Goal: Task Accomplishment & Management: Manage account settings

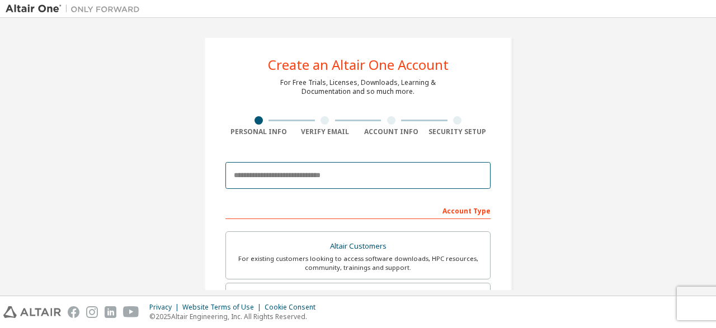
click at [284, 179] on input "email" at bounding box center [357, 175] width 265 height 27
type input "*"
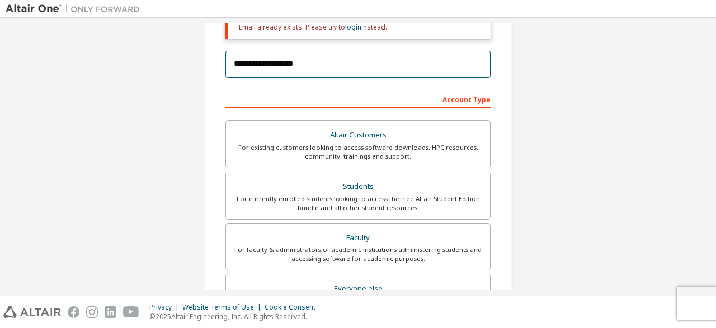
scroll to position [147, 0]
type input "**********"
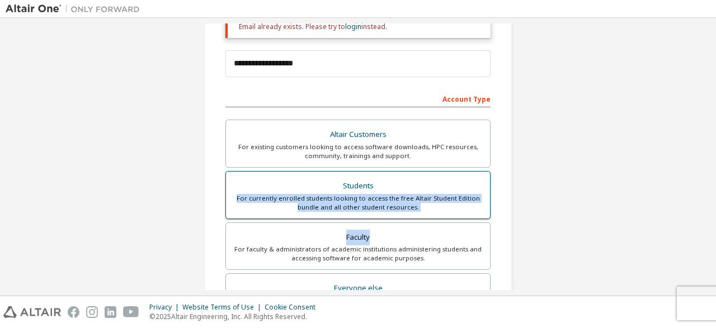
drag, startPoint x: 381, startPoint y: 223, endPoint x: 394, endPoint y: 184, distance: 40.8
click at [394, 184] on div "Altair Customers For existing customers looking to access software downloads, H…" at bounding box center [357, 222] width 265 height 205
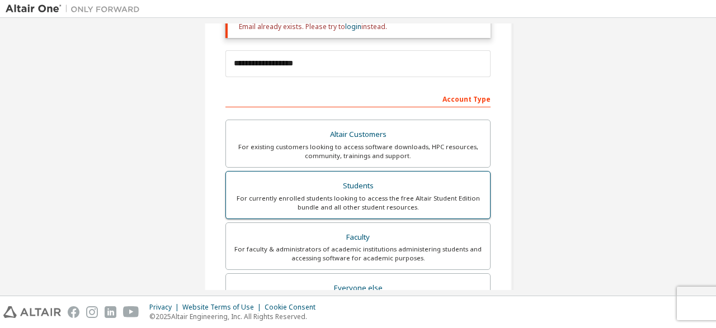
click at [394, 184] on div "Students" at bounding box center [358, 186] width 250 height 16
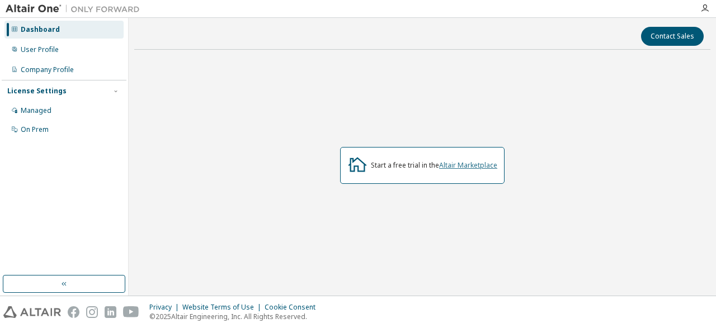
click at [465, 165] on link "Altair Marketplace" at bounding box center [468, 165] width 58 height 10
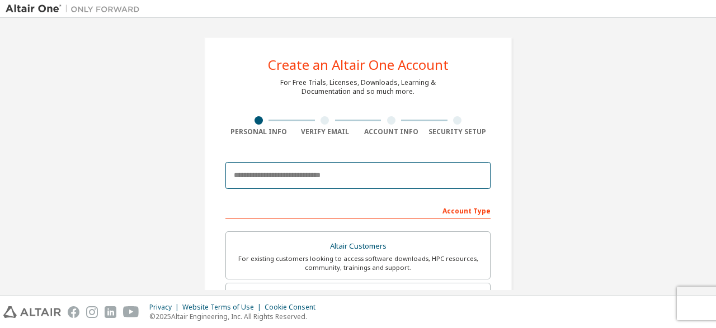
click at [329, 177] on input "email" at bounding box center [357, 175] width 265 height 27
type input "*"
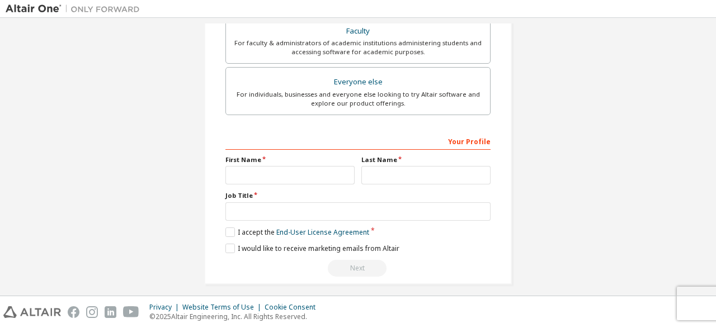
scroll to position [358, 0]
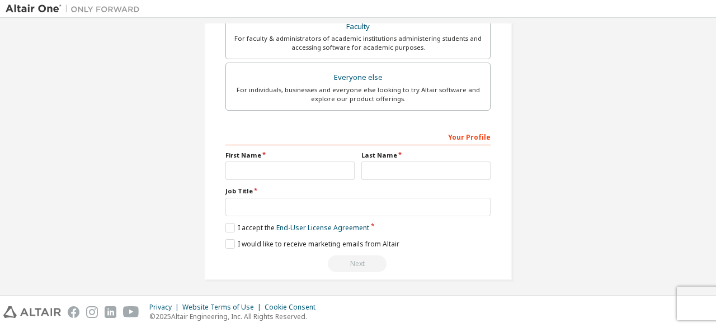
type input "**********"
click at [321, 162] on input "text" at bounding box center [289, 171] width 129 height 18
type input "*****"
click at [397, 166] on input "text" at bounding box center [425, 171] width 129 height 18
type input "****"
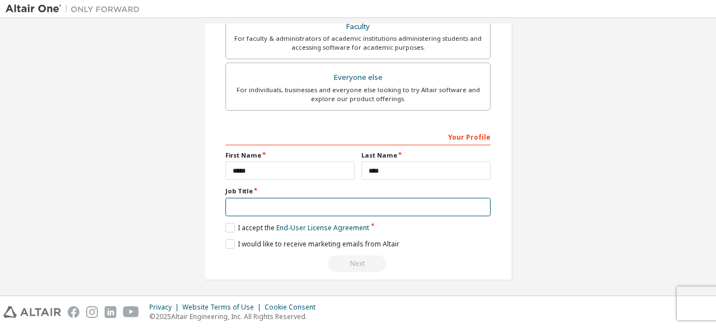
click at [257, 204] on input "text" at bounding box center [357, 207] width 265 height 18
type input "**********"
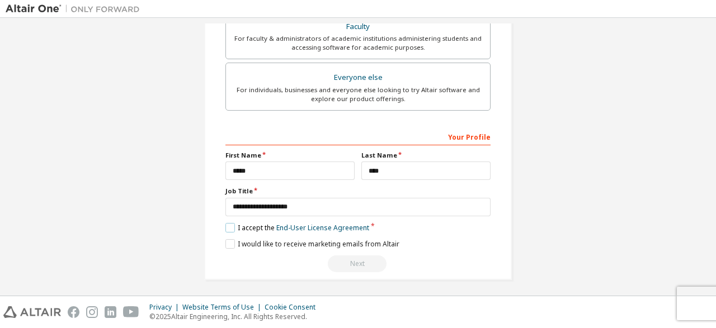
click at [226, 225] on label "I accept the End-User License Agreement" at bounding box center [297, 228] width 144 height 10
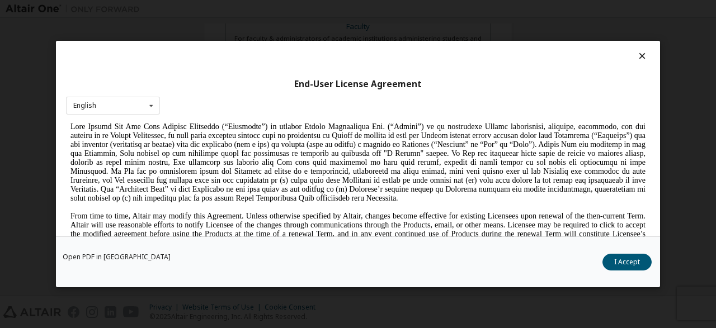
scroll to position [116, 0]
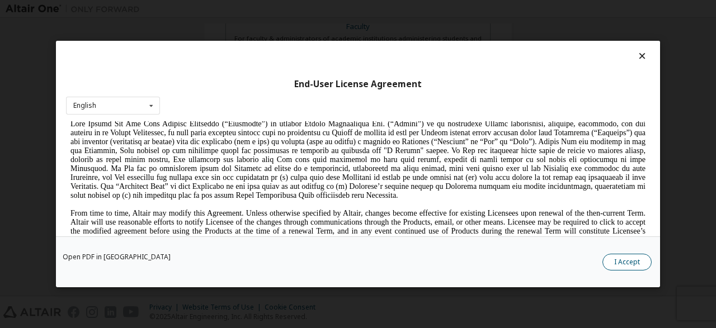
click at [642, 257] on button "I Accept" at bounding box center [626, 262] width 49 height 17
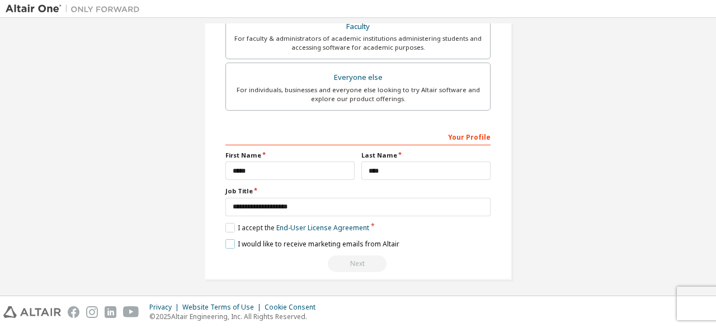
click at [229, 239] on label "I would like to receive marketing emails from Altair" at bounding box center [312, 244] width 174 height 10
click at [354, 239] on label "I would like to receive marketing emails from Altair" at bounding box center [312, 244] width 174 height 10
click at [228, 244] on label "I would like to receive marketing emails from Altair" at bounding box center [312, 244] width 174 height 10
click at [348, 263] on div "Next" at bounding box center [357, 263] width 265 height 17
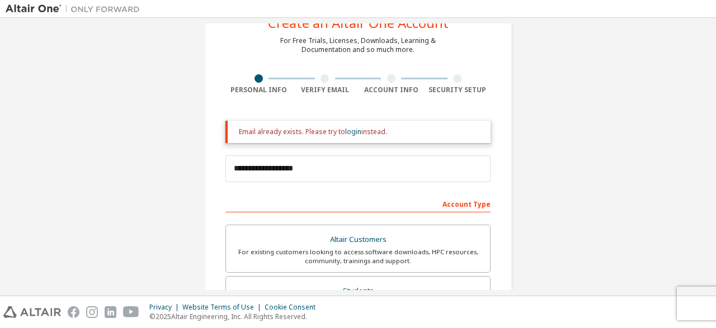
scroll to position [40, 0]
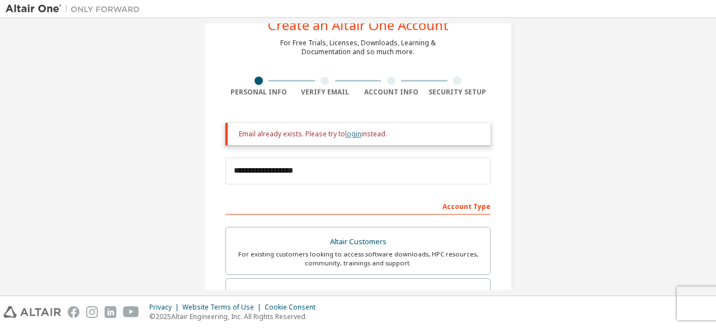
click at [353, 138] on link "login" at bounding box center [353, 134] width 16 height 10
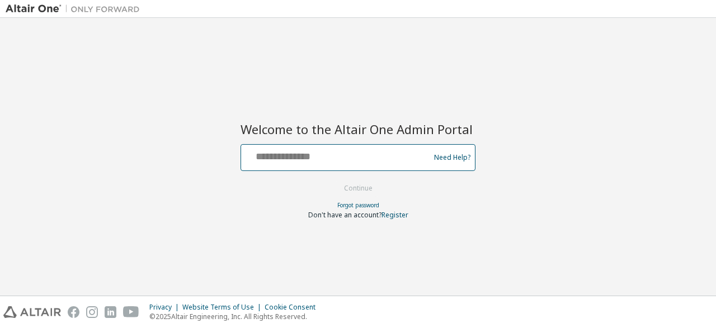
click at [337, 156] on input "text" at bounding box center [336, 155] width 183 height 16
type input "**********"
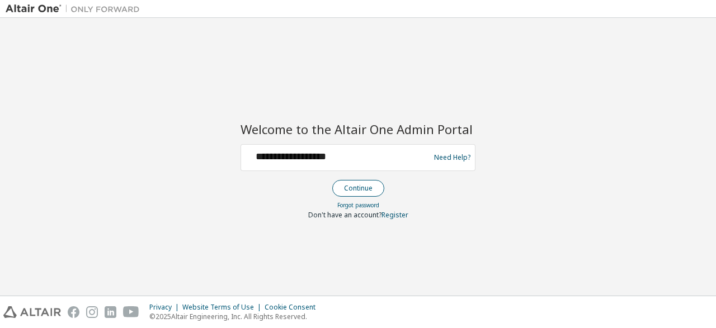
click at [351, 187] on button "Continue" at bounding box center [358, 188] width 52 height 17
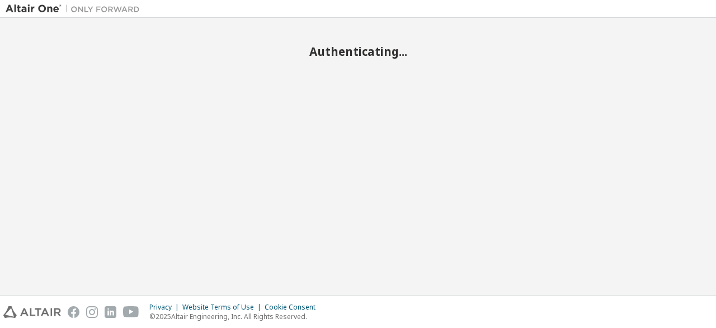
click at [352, 250] on div "Authenticating..." at bounding box center [358, 156] width 704 height 267
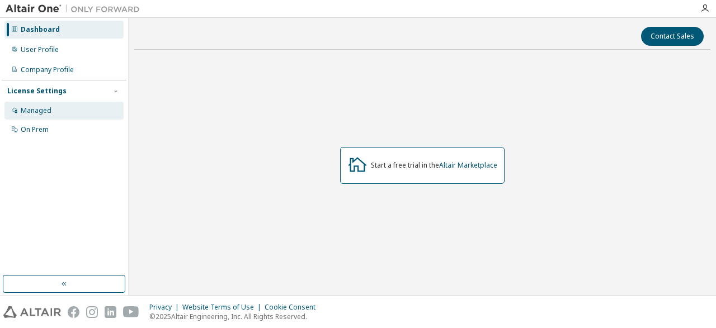
click at [44, 110] on div "Managed" at bounding box center [36, 110] width 31 height 9
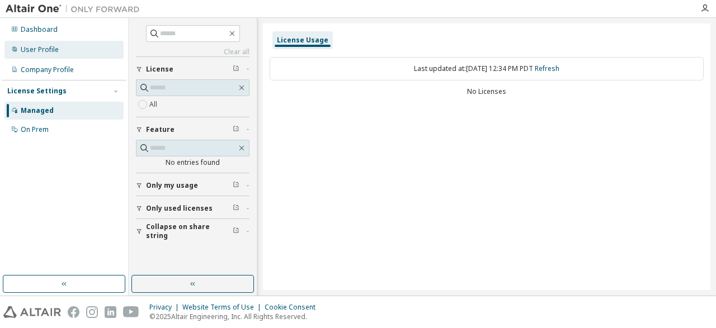
click at [33, 48] on div "User Profile" at bounding box center [40, 49] width 38 height 9
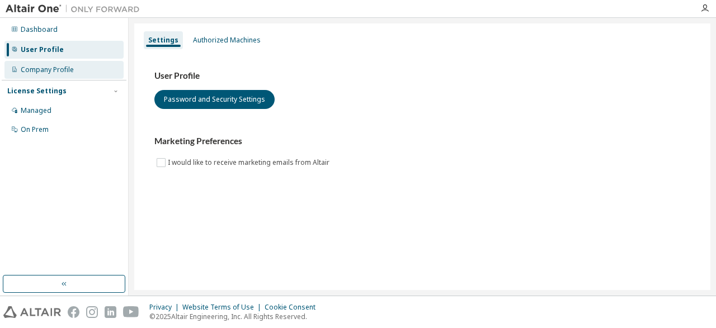
click at [87, 69] on div "Company Profile" at bounding box center [63, 70] width 119 height 18
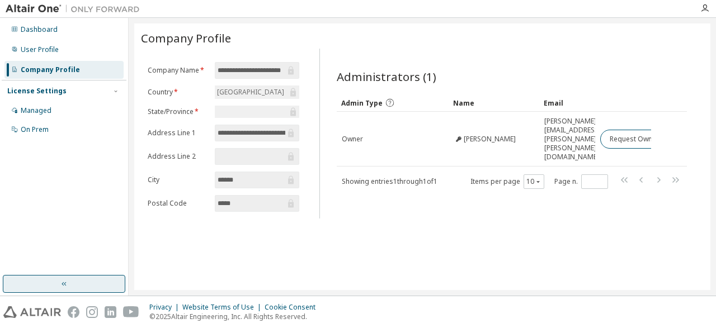
click at [61, 284] on icon "button" at bounding box center [64, 284] width 9 height 9
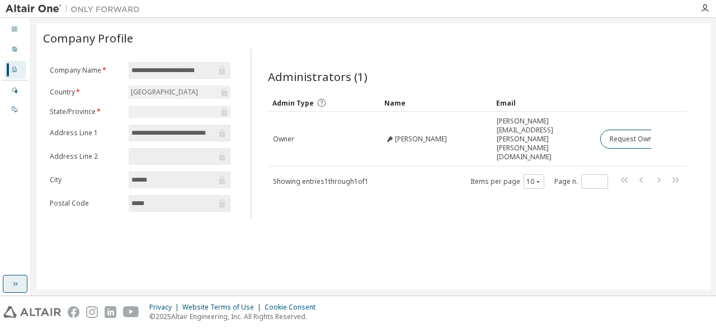
click at [61, 284] on div "**********" at bounding box center [373, 156] width 674 height 267
click at [24, 278] on button "button" at bounding box center [15, 284] width 25 height 18
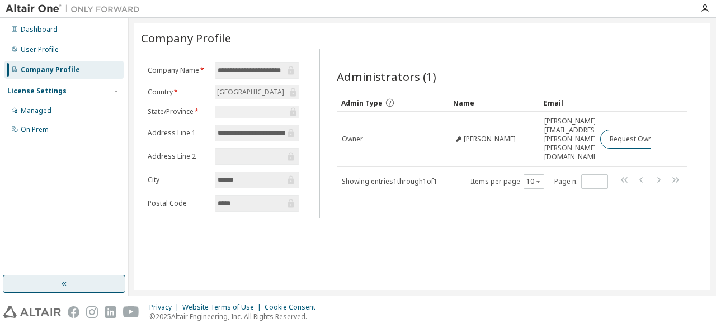
click at [24, 278] on button "button" at bounding box center [64, 284] width 122 height 18
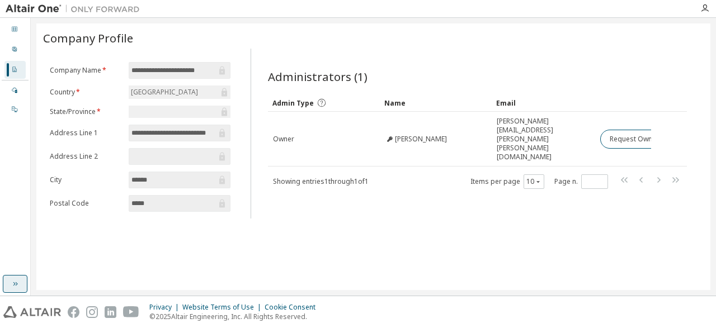
click at [15, 291] on button "button" at bounding box center [15, 284] width 25 height 18
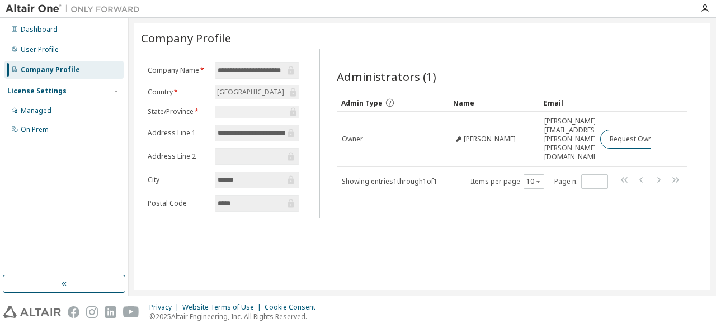
click at [487, 219] on div "Administrators (1) Clear Load Save Save As Field Operator Value Select filter S…" at bounding box center [511, 136] width 377 height 163
click at [55, 24] on div "Dashboard" at bounding box center [63, 30] width 119 height 18
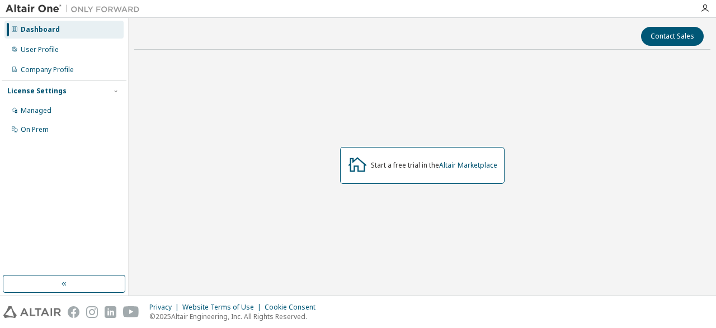
click at [421, 167] on div "Start a free trial in the Altair Marketplace" at bounding box center [434, 165] width 126 height 9
click at [457, 166] on link "Altair Marketplace" at bounding box center [468, 165] width 58 height 10
